Goal: Transaction & Acquisition: Purchase product/service

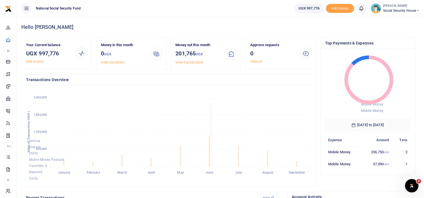
scroll to position [4, 4]
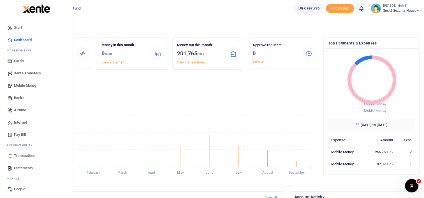
click at [23, 84] on span "Mobile Money" at bounding box center [25, 86] width 22 height 6
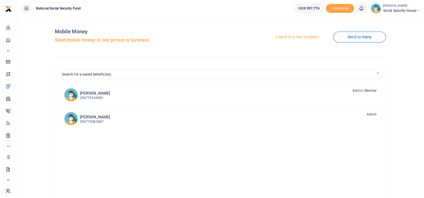
click at [291, 38] on link "Send to a new recipient" at bounding box center [296, 37] width 73 height 10
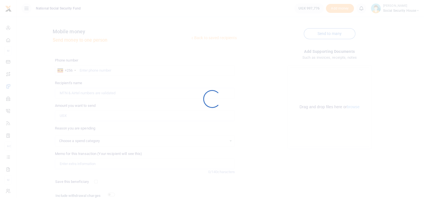
select select
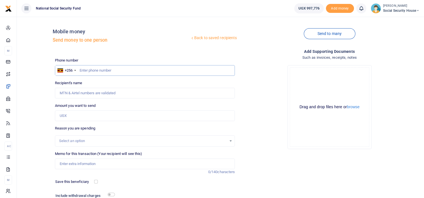
click at [88, 73] on input "text" at bounding box center [145, 70] width 180 height 11
type input "781412704"
type input "Blessed Turyamuhaki"
type input "781412704"
click at [78, 116] on input "Amount you want to send" at bounding box center [145, 116] width 180 height 11
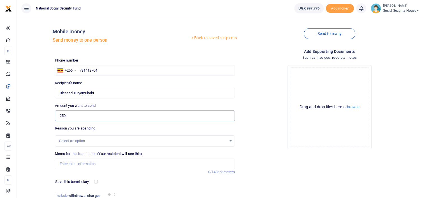
type input "250,000"
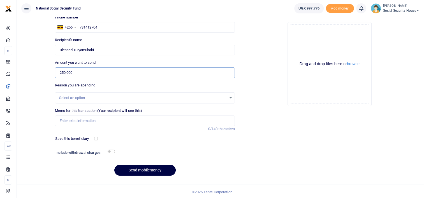
scroll to position [44, 0]
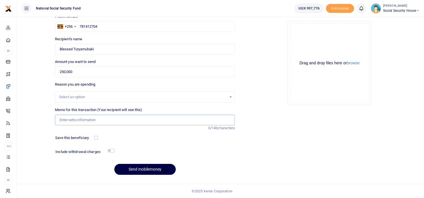
click at [64, 121] on input "Memo for this transaction (Your recipient will see this)" at bounding box center [145, 120] width 180 height 11
type input "Supply and installation of TO LET Signage at Social Security House"
click at [110, 149] on input "checkbox" at bounding box center [111, 151] width 7 height 4
checkbox input "true"
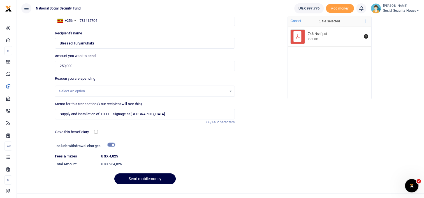
scroll to position [59, 0]
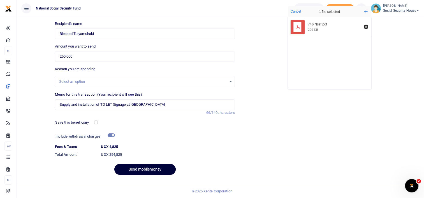
click at [147, 168] on button "Send mobilemoney" at bounding box center [144, 169] width 61 height 11
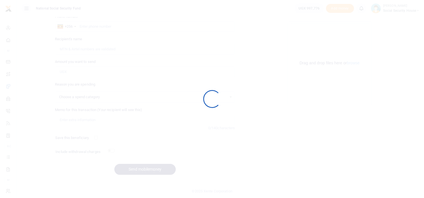
select select
